Goal: Task Accomplishment & Management: Manage account settings

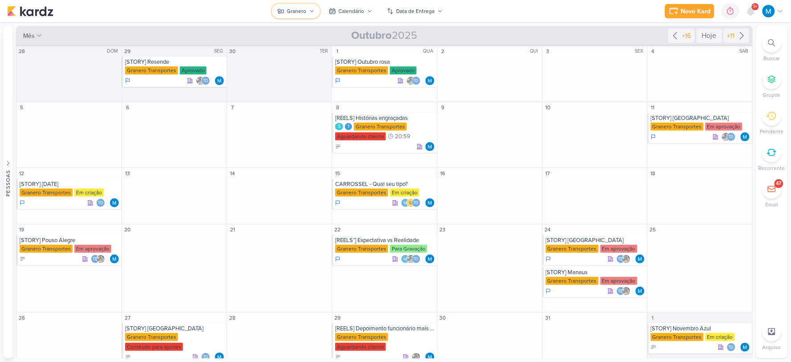
click at [315, 10] on button "Granero" at bounding box center [296, 11] width 48 height 14
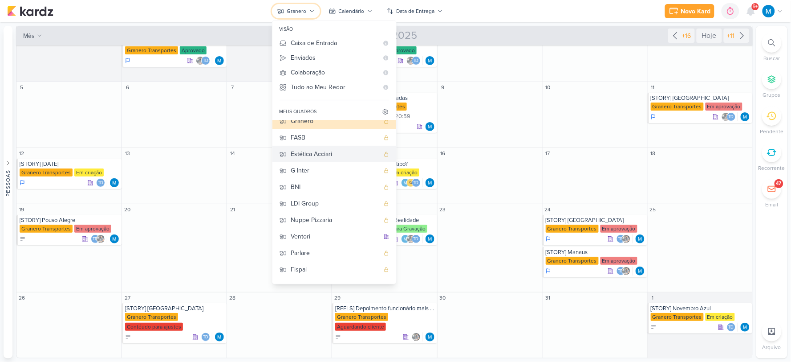
scroll to position [36, 0]
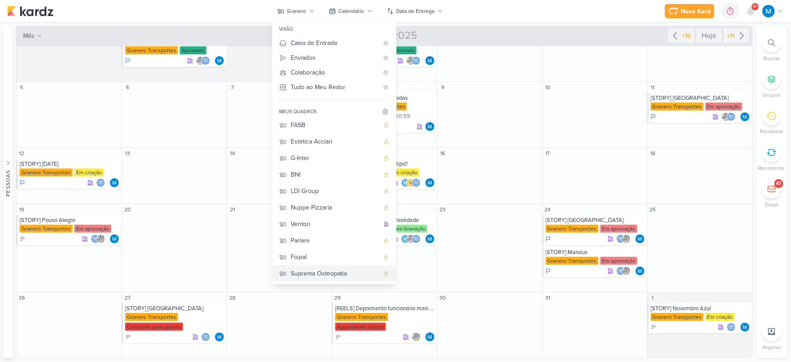
click at [315, 273] on div "Suprema Osteopatia" at bounding box center [335, 273] width 88 height 9
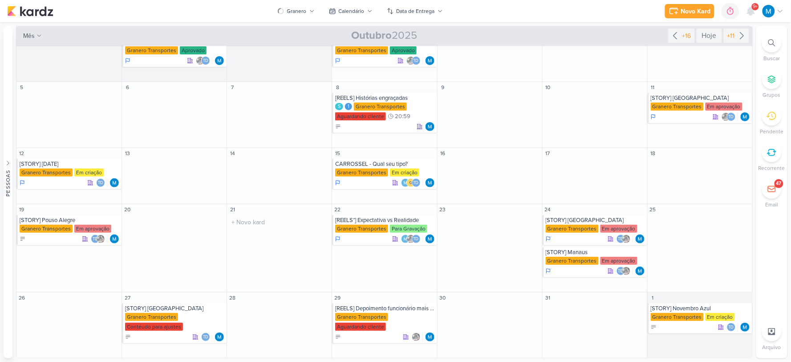
scroll to position [0, 0]
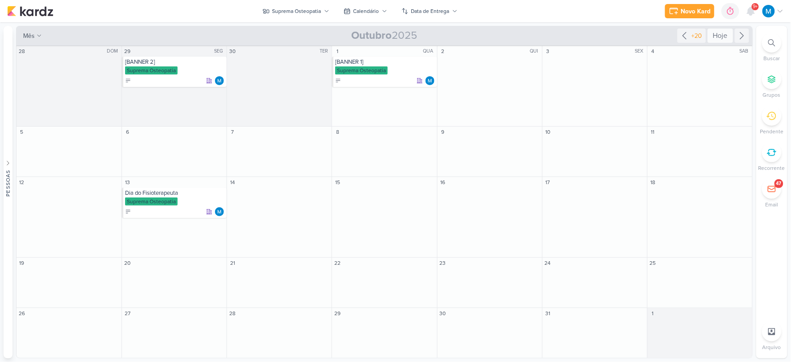
click at [724, 33] on div "Hoje" at bounding box center [720, 36] width 25 height 14
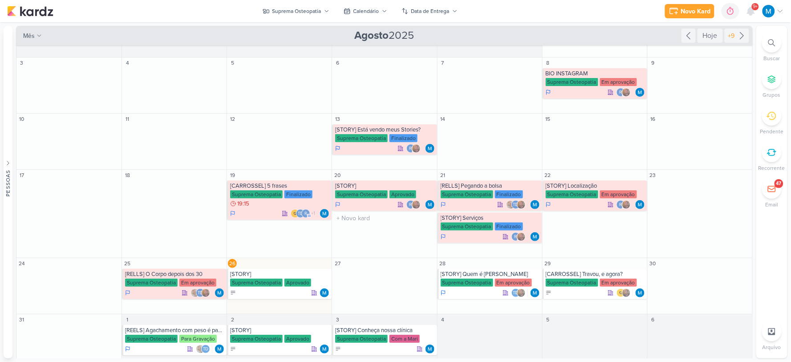
scroll to position [27, 0]
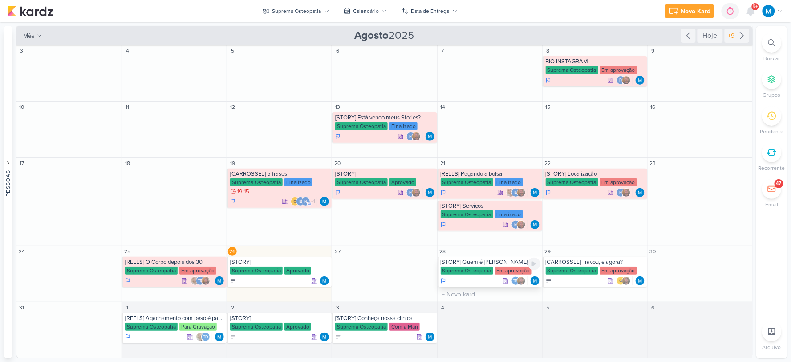
click at [493, 262] on div "[STORY] Quem é [PERSON_NAME]" at bounding box center [491, 261] width 100 height 7
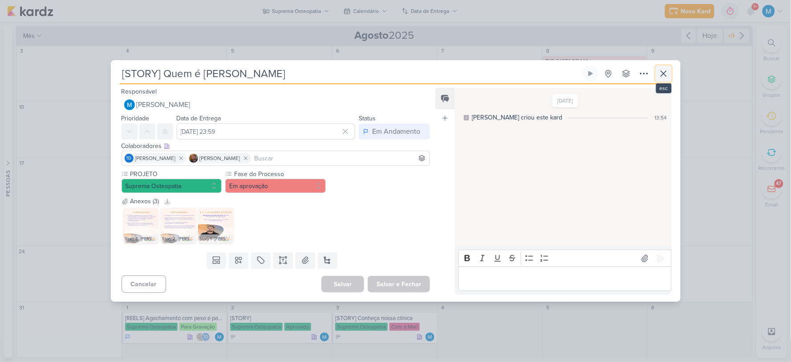
click at [660, 78] on icon at bounding box center [664, 73] width 11 height 11
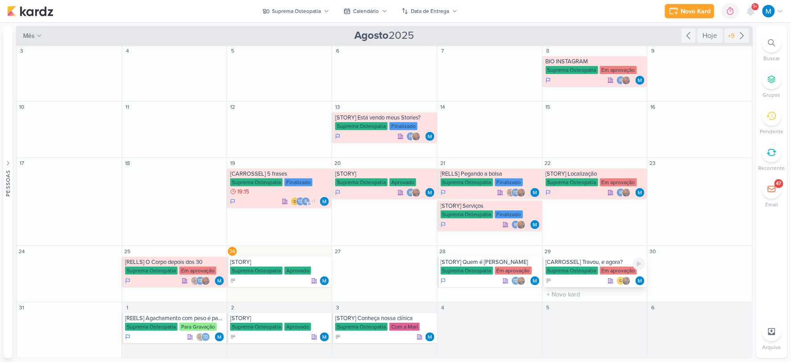
click at [595, 260] on div "[CARROSSEL] Travou, e agora?" at bounding box center [596, 261] width 100 height 7
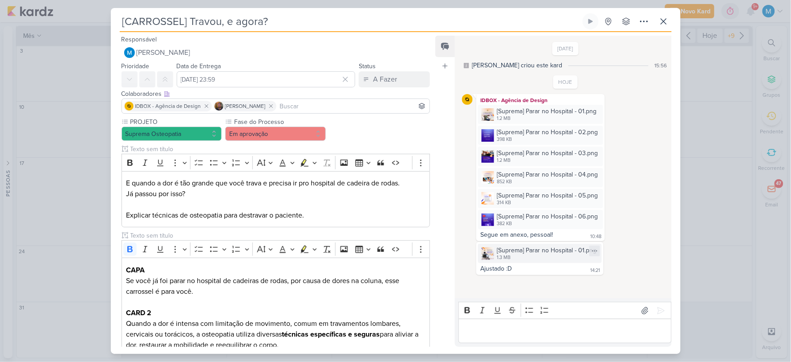
click at [490, 254] on img at bounding box center [488, 253] width 12 height 12
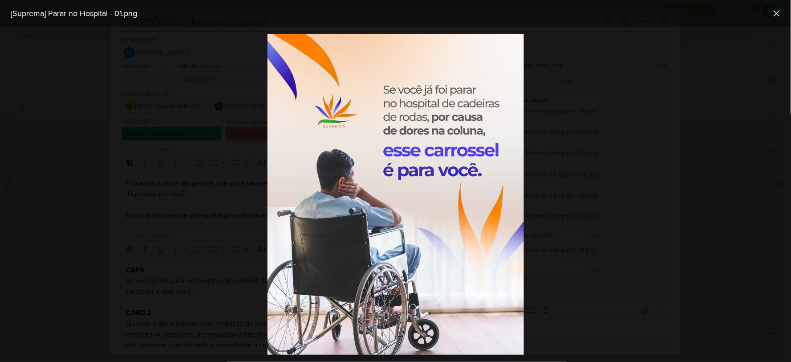
click at [613, 195] on div at bounding box center [395, 194] width 791 height 335
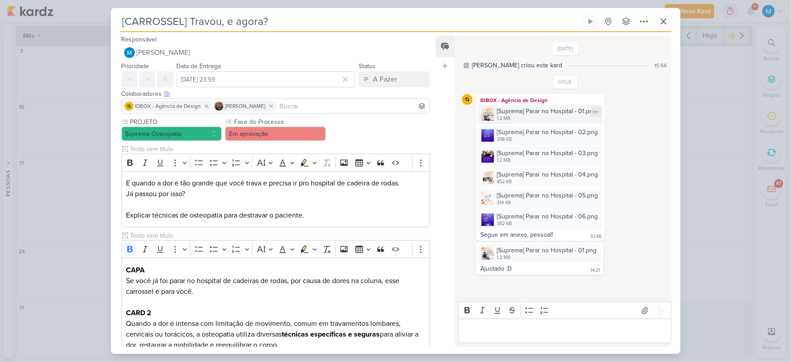
click at [489, 112] on img at bounding box center [488, 114] width 12 height 12
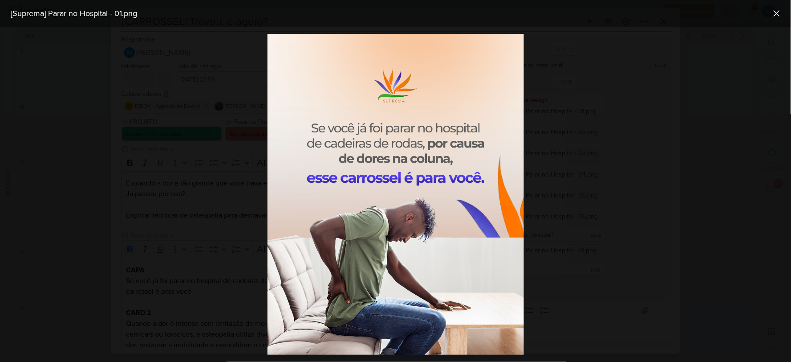
click at [603, 184] on div at bounding box center [395, 194] width 791 height 335
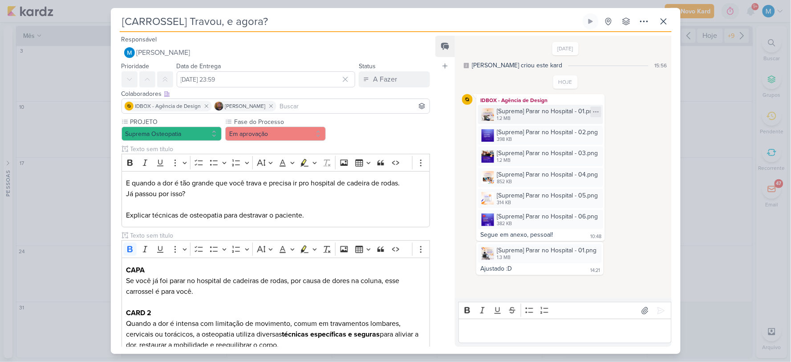
click at [597, 112] on icon at bounding box center [596, 111] width 7 height 7
click at [637, 152] on div "IDBOX - Agência de Design [Suprema] Parar no Hospital - 01.png 1.2 MB Adicionar…" at bounding box center [565, 167] width 207 height 147
click at [273, 106] on icon at bounding box center [270, 106] width 3 height 3
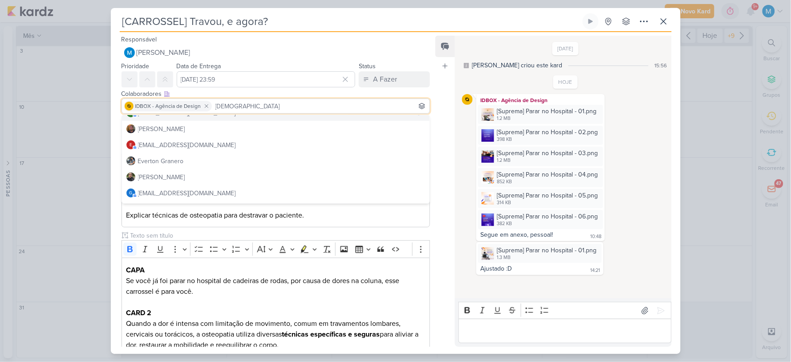
scroll to position [148, 0]
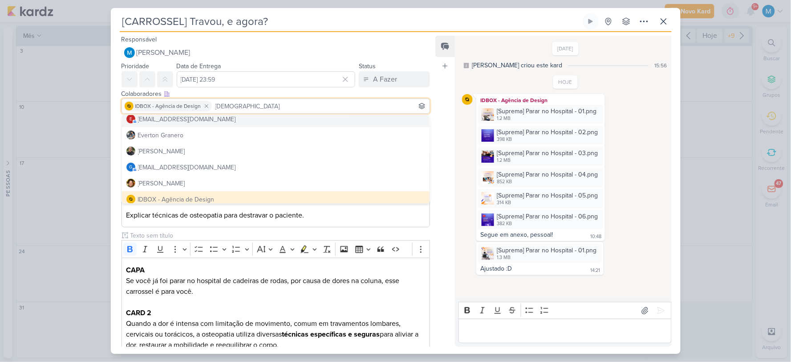
drag, startPoint x: 245, startPoint y: 105, endPoint x: 210, endPoint y: 102, distance: 34.9
click at [210, 102] on div "IDBOX - Agência de Design [DEMOGRAPHIC_DATA]" at bounding box center [276, 105] width 309 height 15
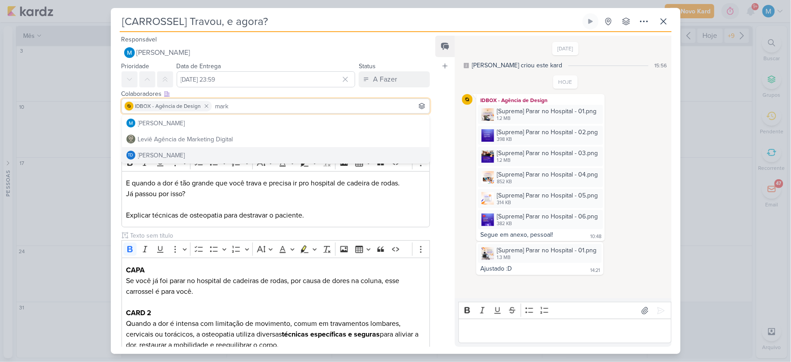
scroll to position [0, 0]
type input "mark"
click at [189, 153] on button "Td Thais de carvalho" at bounding box center [276, 155] width 308 height 16
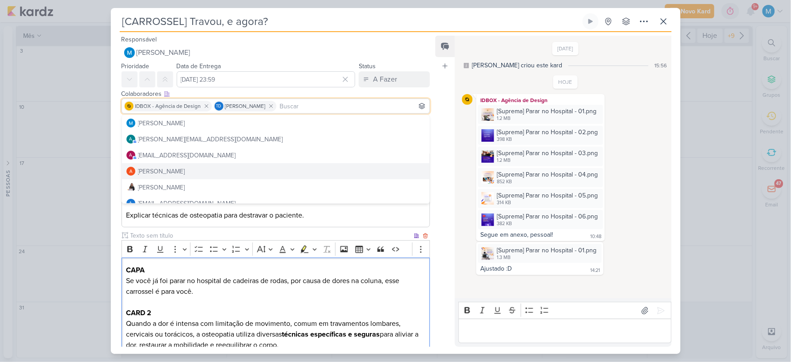
click at [336, 283] on p "Se você já foi parar no hospital de cadeiras de rodas, por causa de dores na co…" at bounding box center [275, 285] width 299 height 21
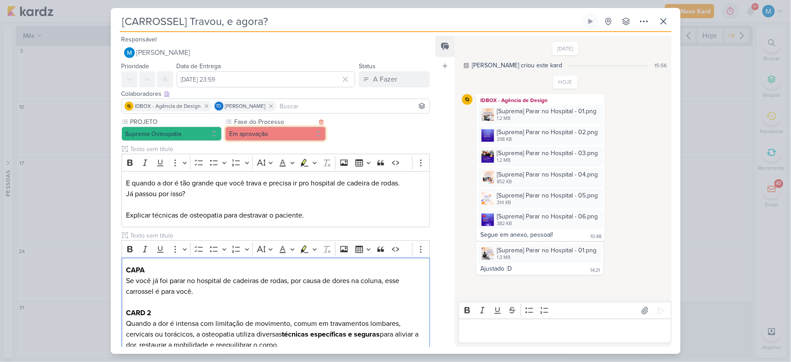
click at [281, 131] on button "Em aprovação" at bounding box center [275, 133] width 101 height 14
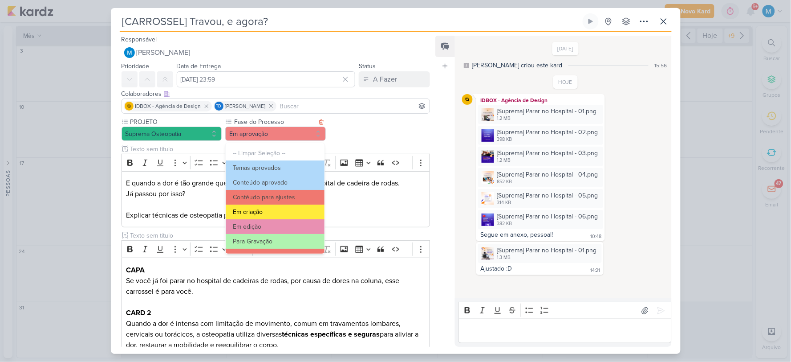
click at [278, 209] on button "Em criação" at bounding box center [275, 211] width 98 height 15
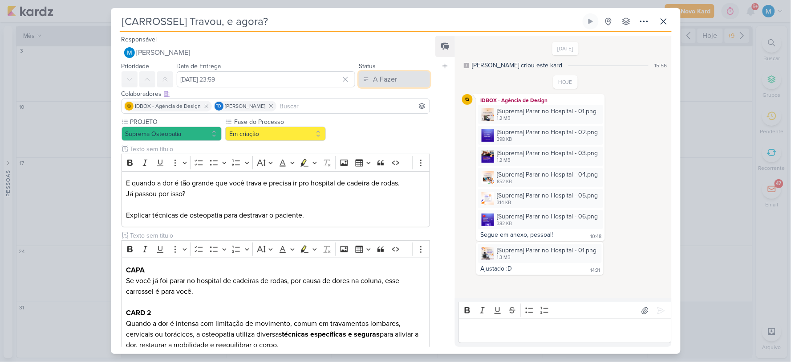
click at [402, 85] on button "A Fazer" at bounding box center [394, 79] width 71 height 16
click at [390, 128] on div "Em Andamento" at bounding box center [388, 128] width 42 height 9
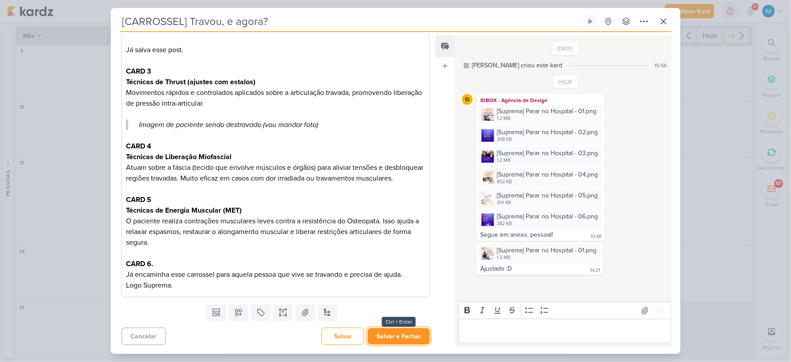
click at [399, 341] on button "Salvar e Fechar" at bounding box center [399, 336] width 62 height 16
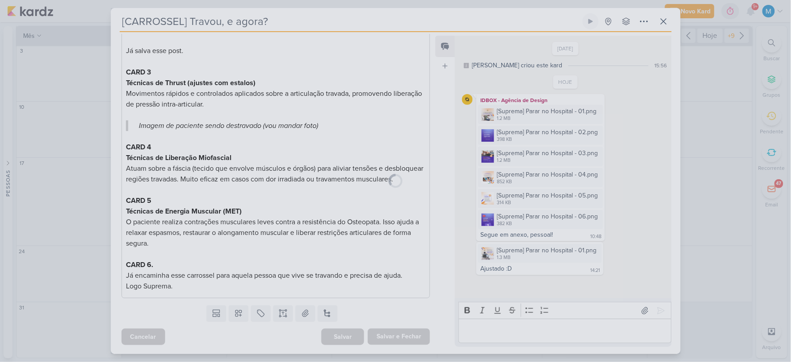
scroll to position [326, 0]
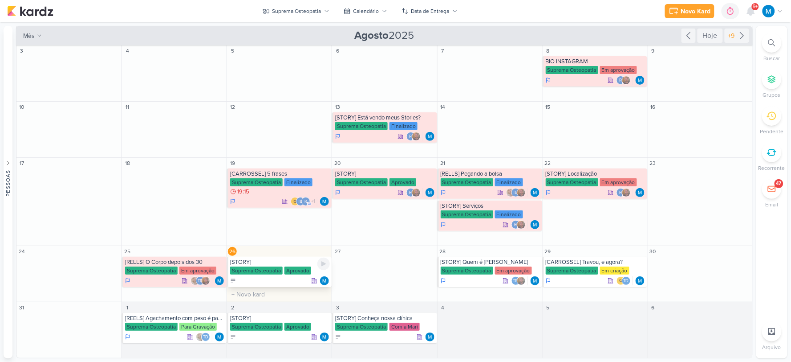
click at [265, 265] on div "[STORY]" at bounding box center [280, 261] width 100 height 7
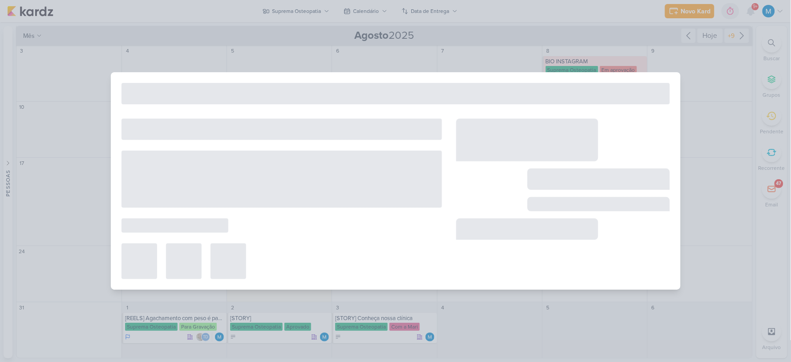
type input "[STORY]"
type input "[DATE] 23:59"
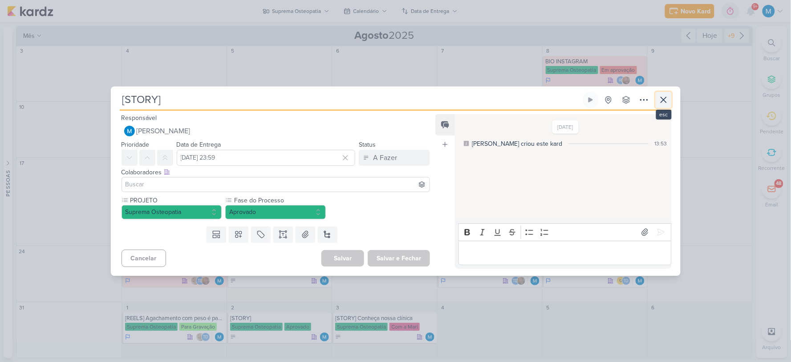
click at [666, 100] on icon at bounding box center [664, 99] width 11 height 11
